Goal: Transaction & Acquisition: Purchase product/service

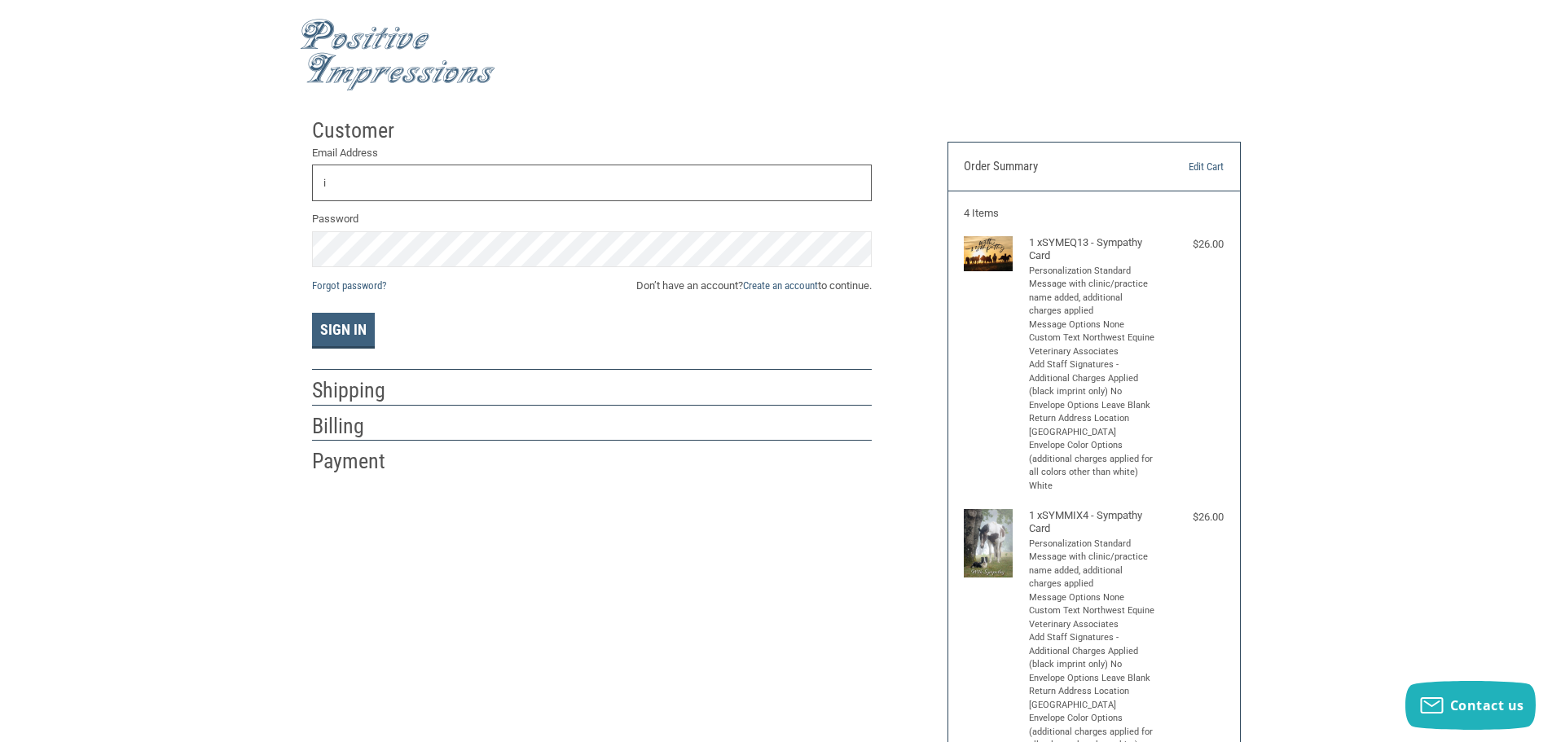
type input "I"
type input "N"
click at [366, 286] on link "Forgot password?" at bounding box center [349, 285] width 74 height 12
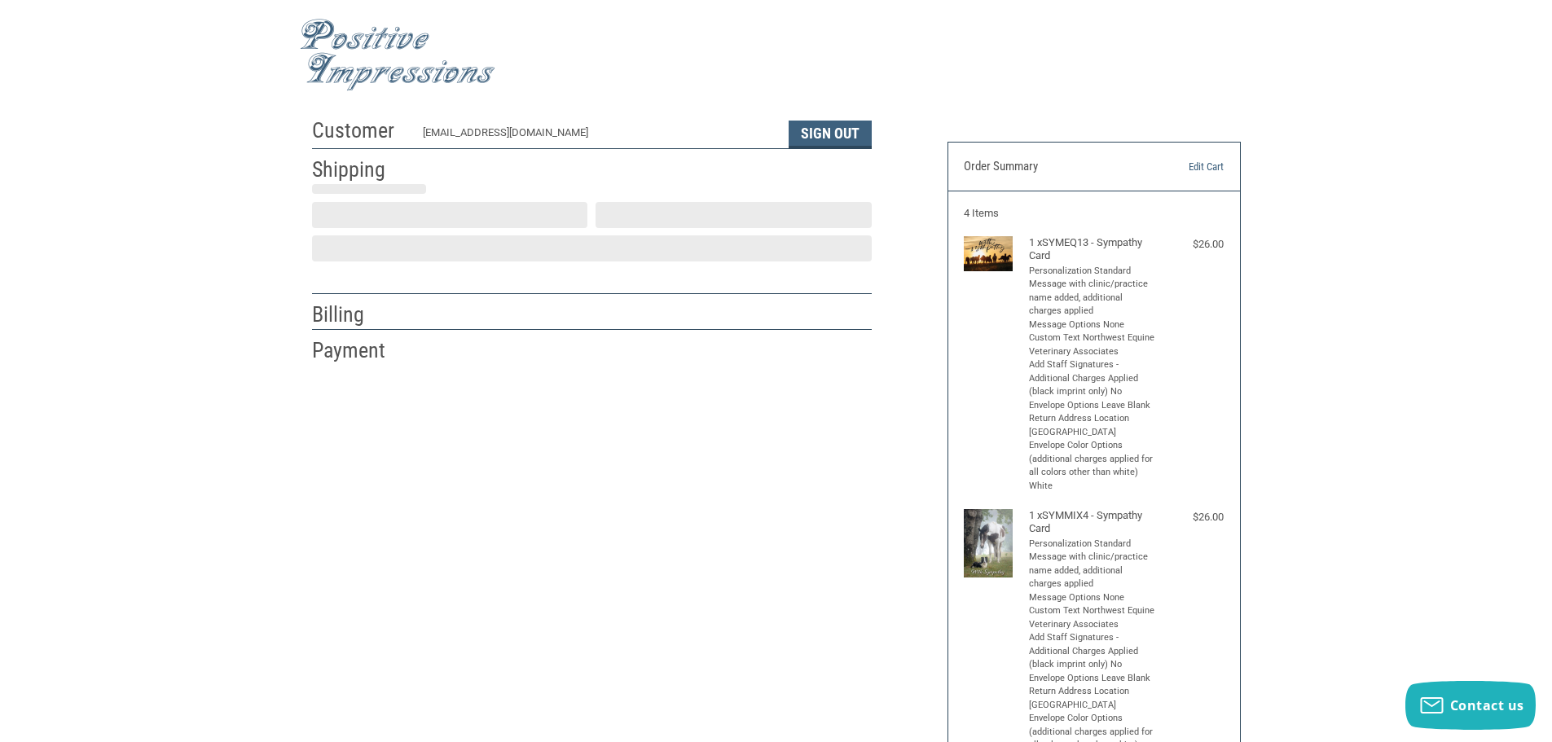
scroll to position [2, 0]
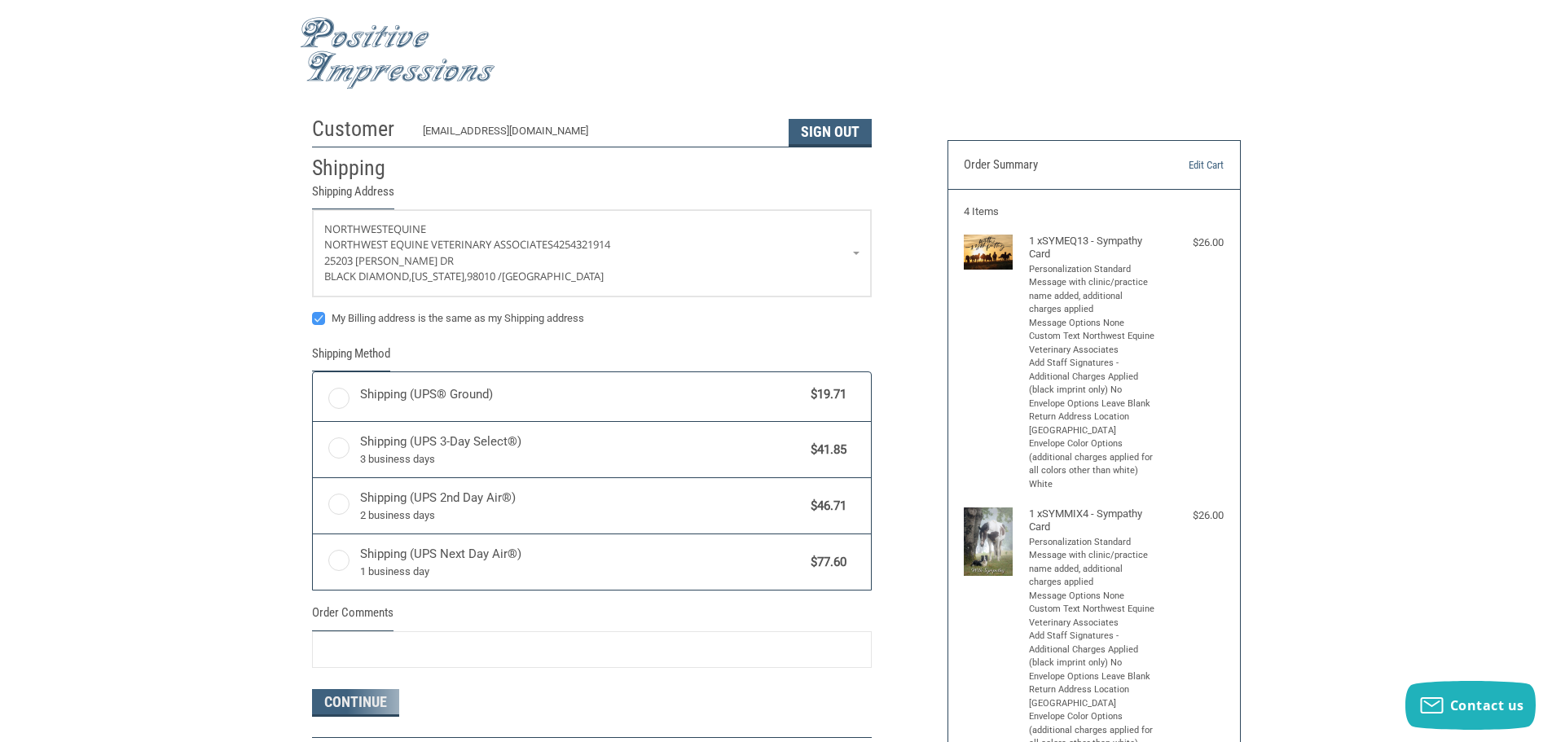
radio input "true"
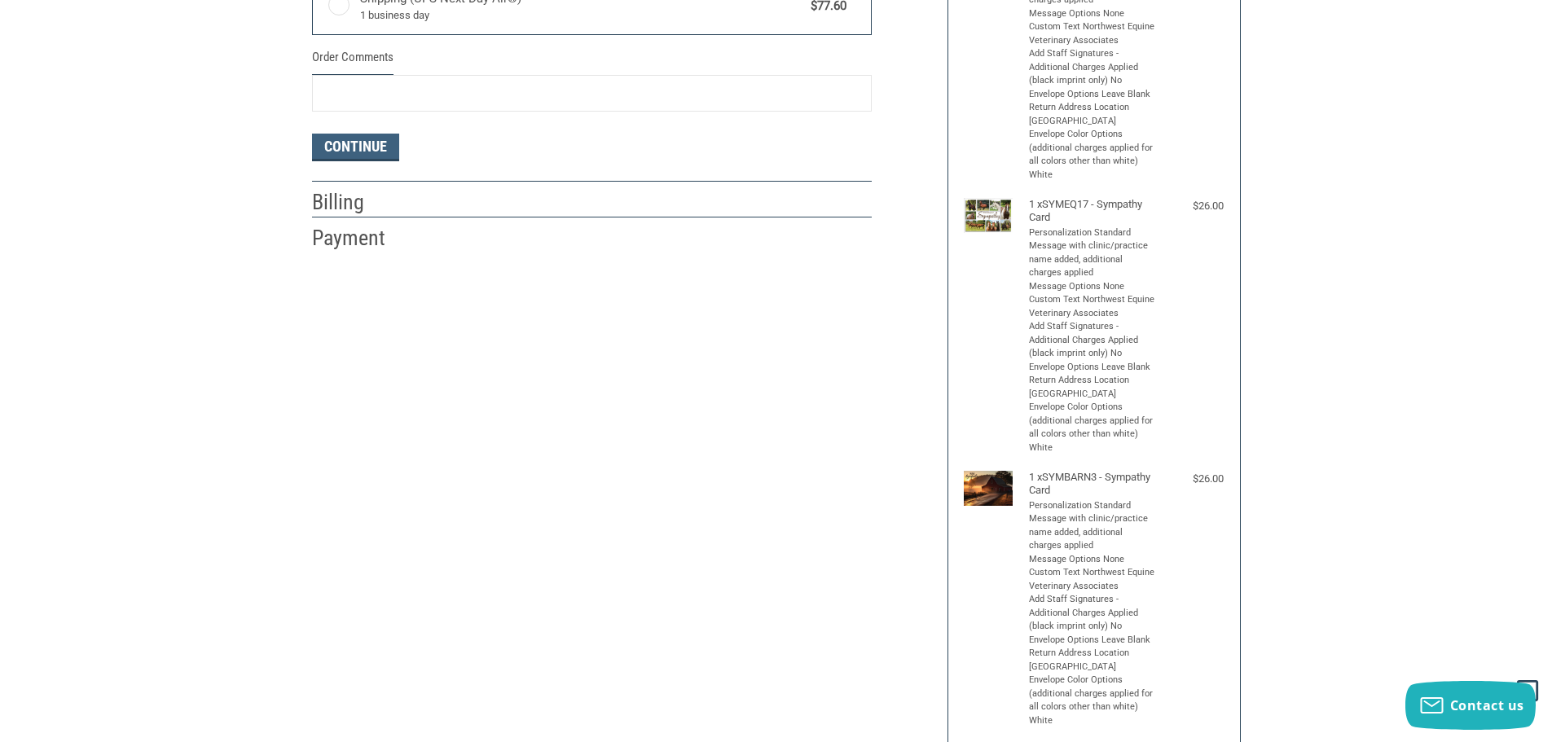
scroll to position [490, 0]
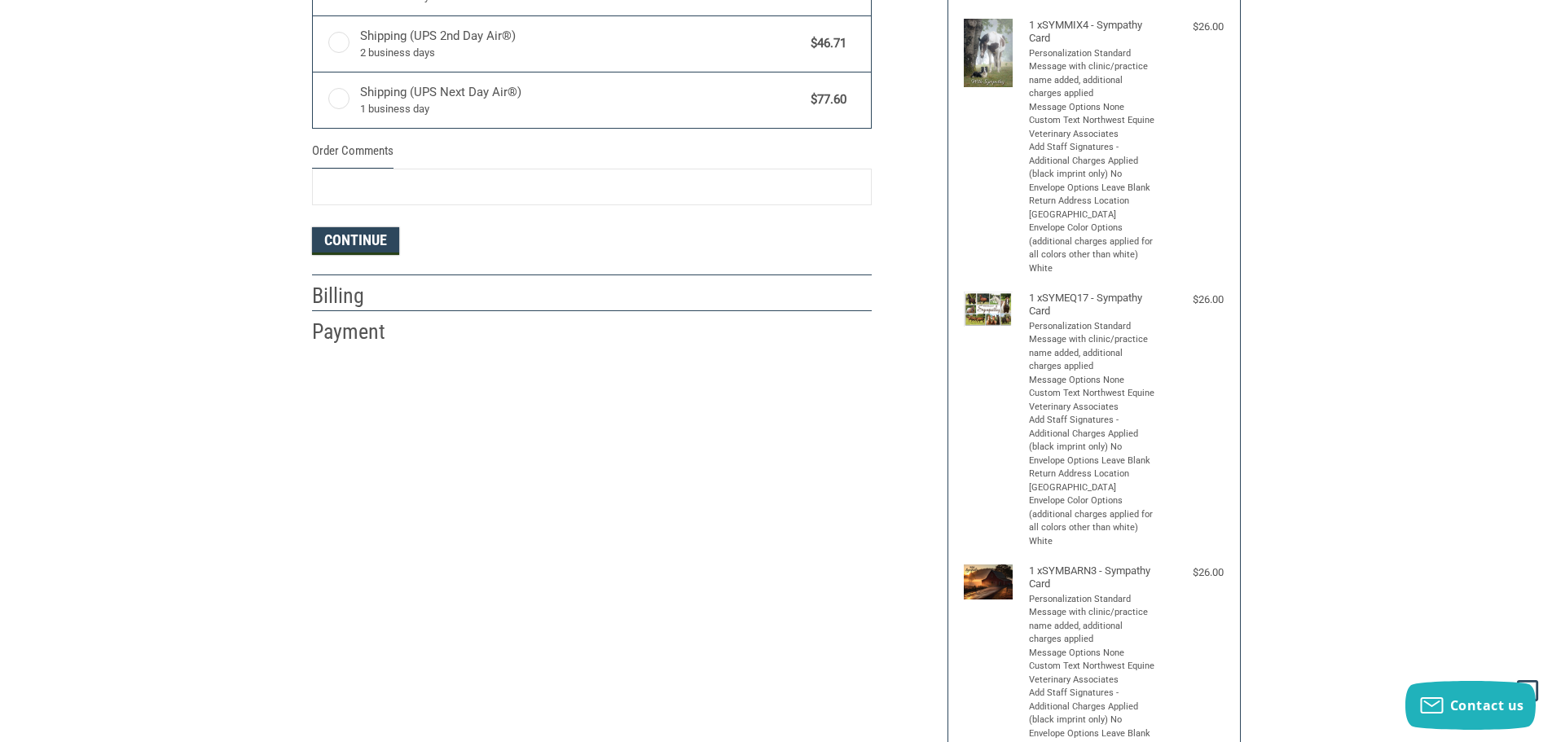
click at [355, 237] on button "Continue" at bounding box center [355, 241] width 87 height 28
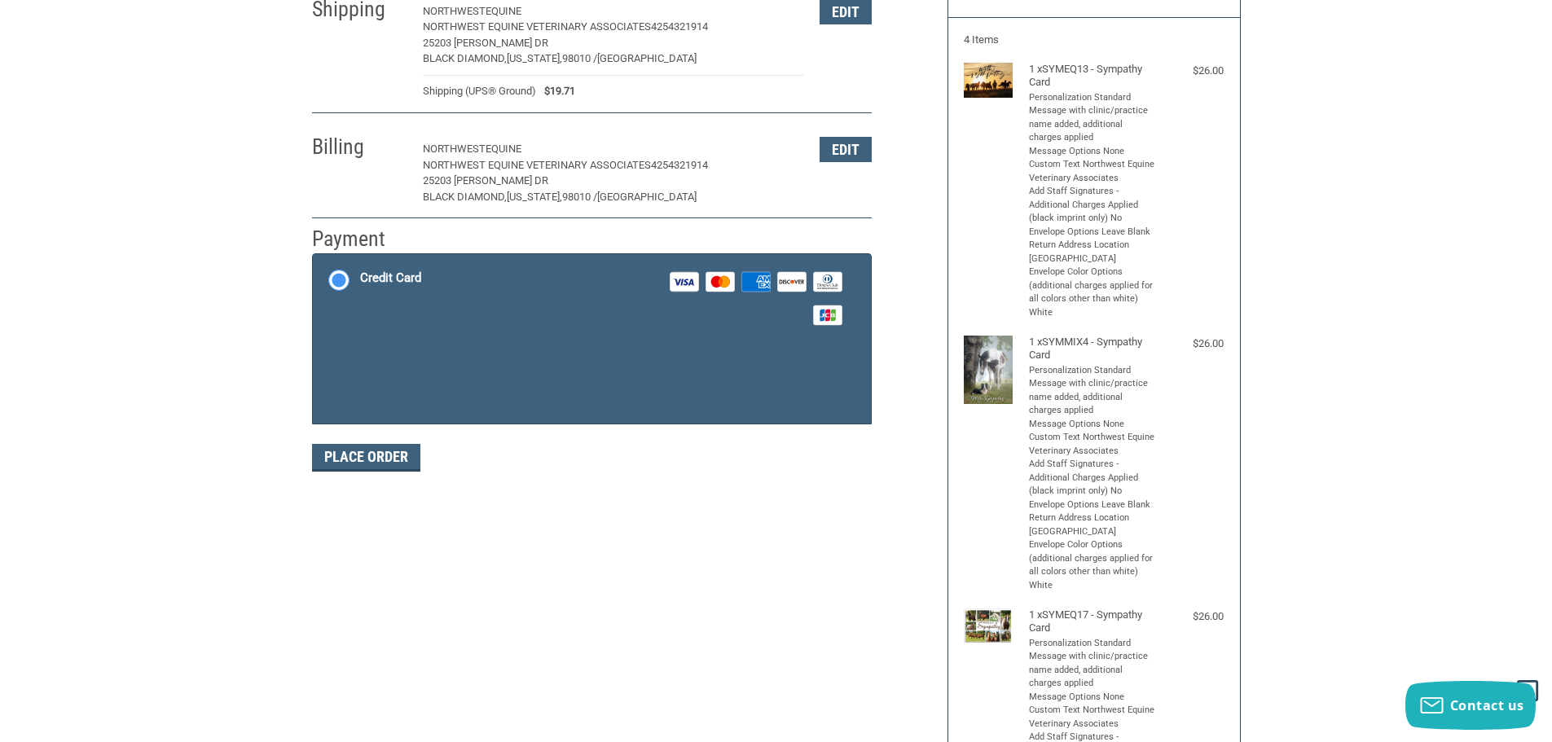
scroll to position [166, 0]
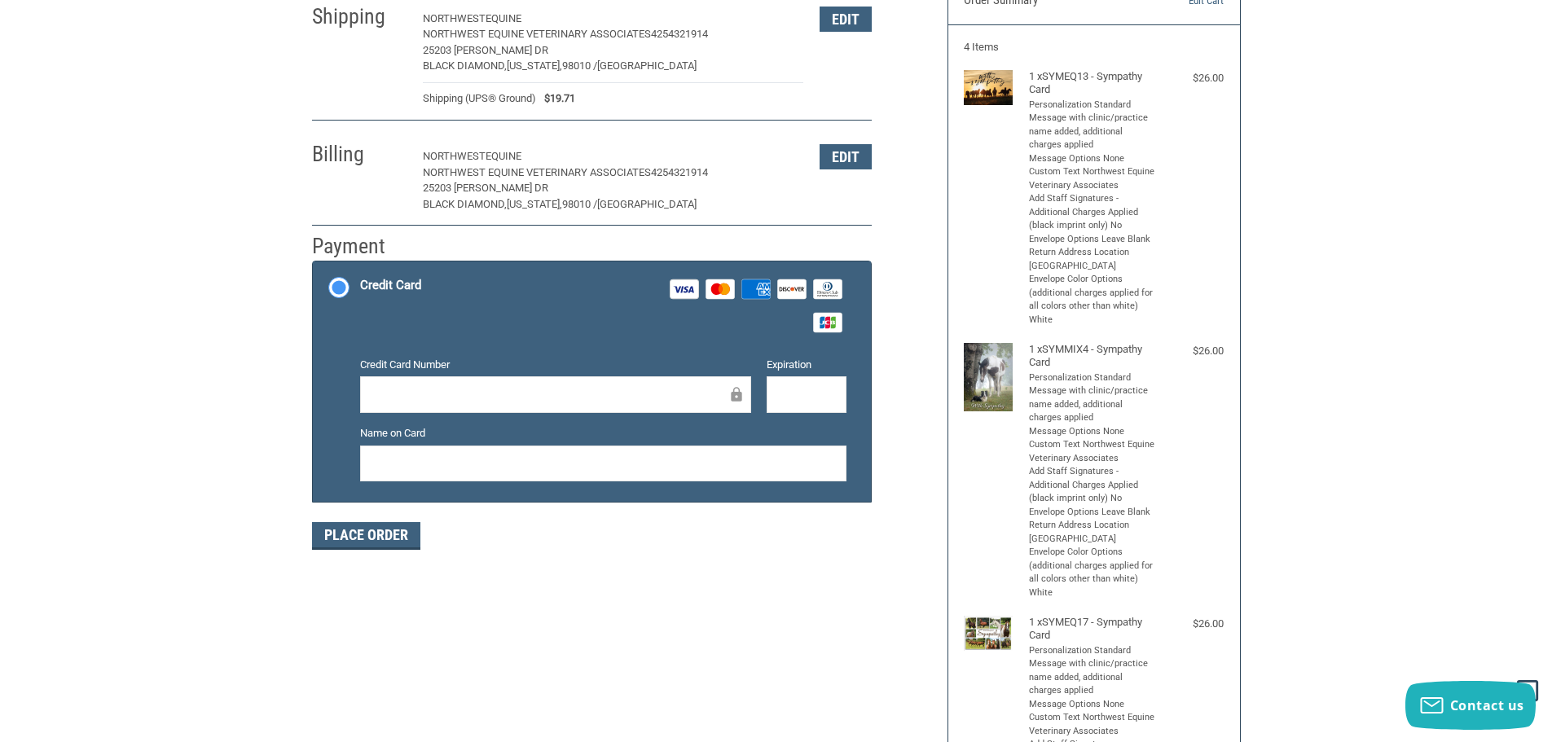
click at [465, 385] on iframe at bounding box center [549, 394] width 356 height 19
click at [370, 535] on button "Place Order" at bounding box center [366, 536] width 108 height 28
